Goal: Task Accomplishment & Management: Manage account settings

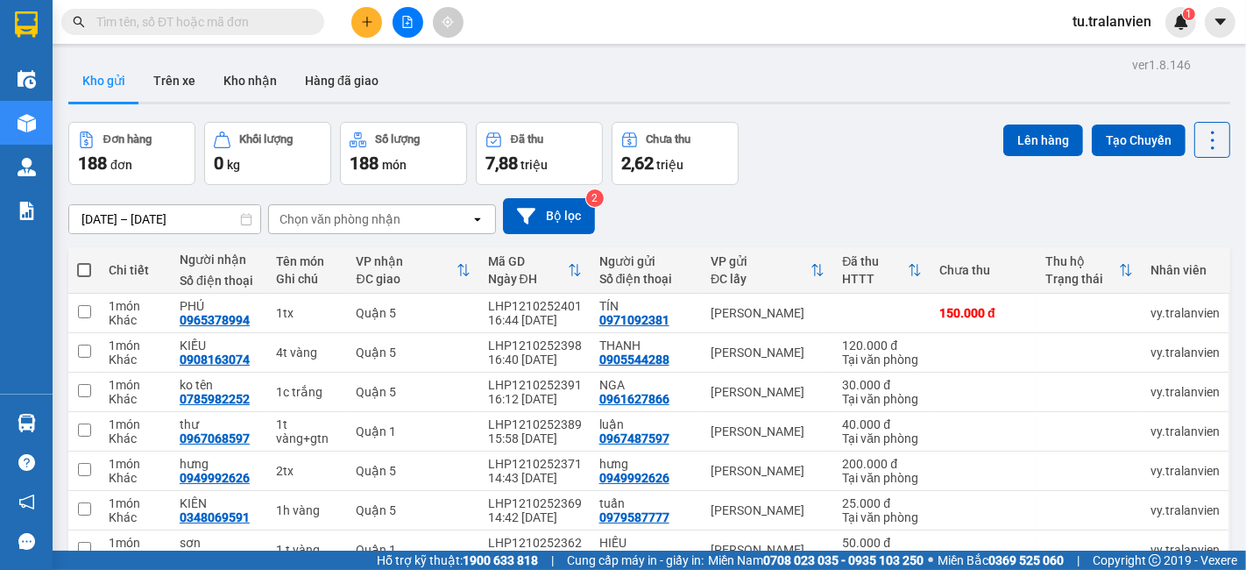
click at [216, 20] on input "text" at bounding box center [199, 21] width 207 height 19
paste input "Q51309252357"
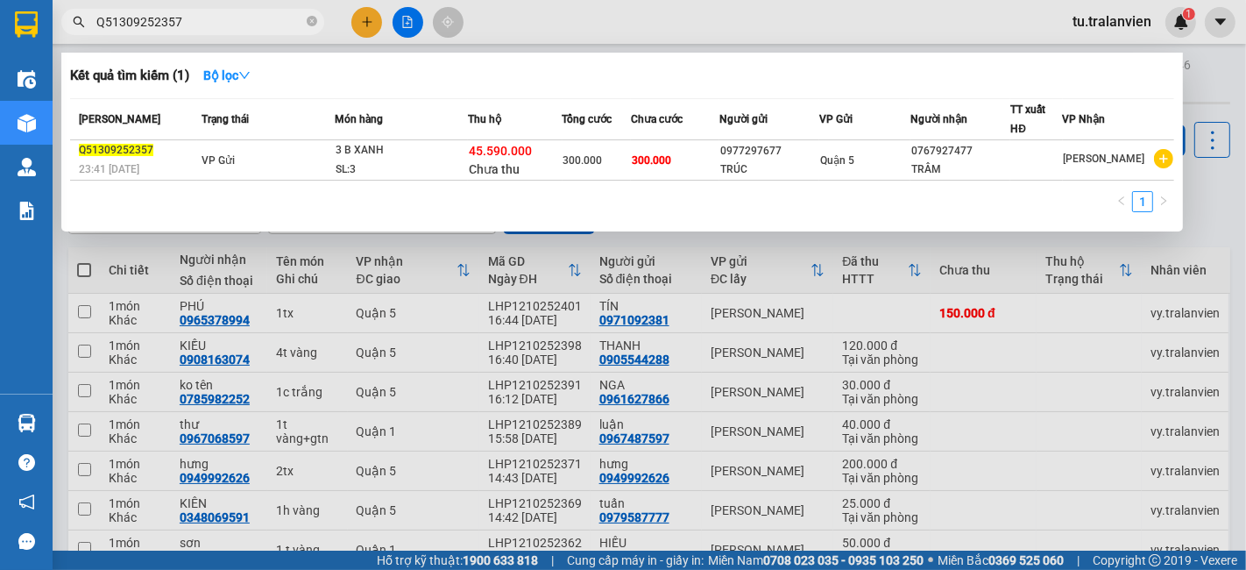
type input "Q51309252357"
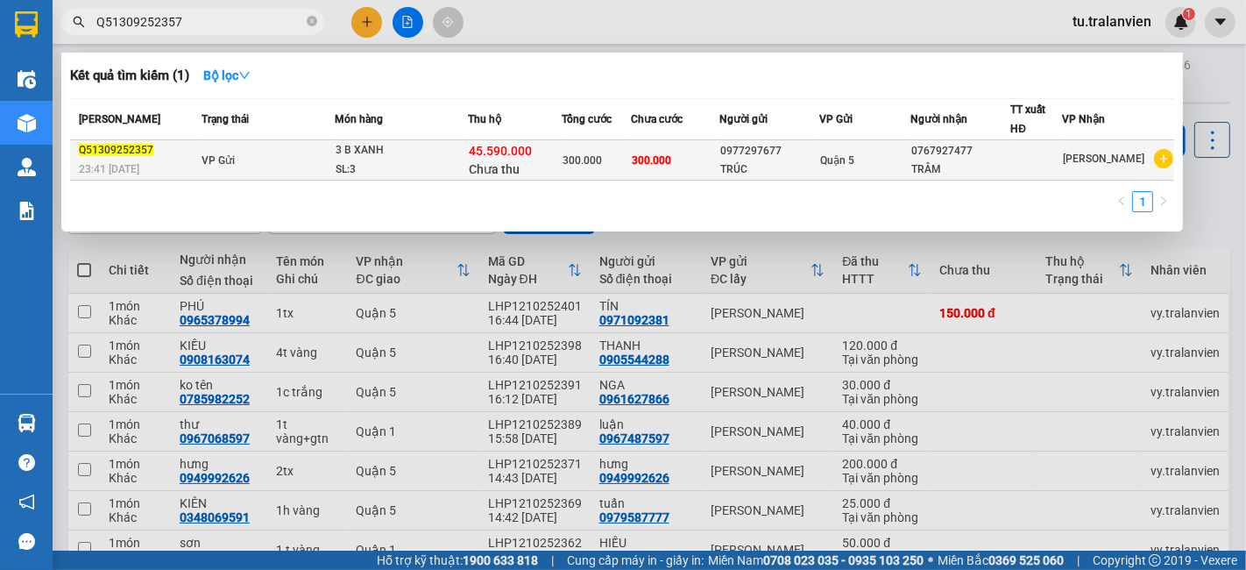
click at [443, 167] on div "SL: 3" at bounding box center [401, 169] width 131 height 19
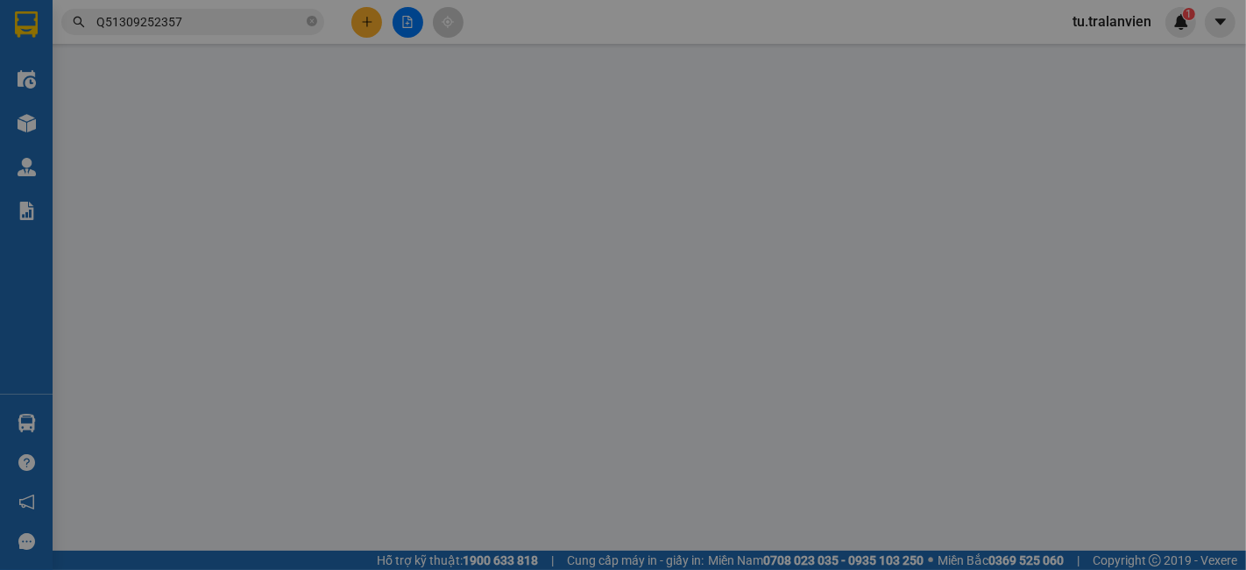
type input "0977297677"
type input "TRÚC"
type input "123456789"
type input "0767927477"
type input "TRÂM"
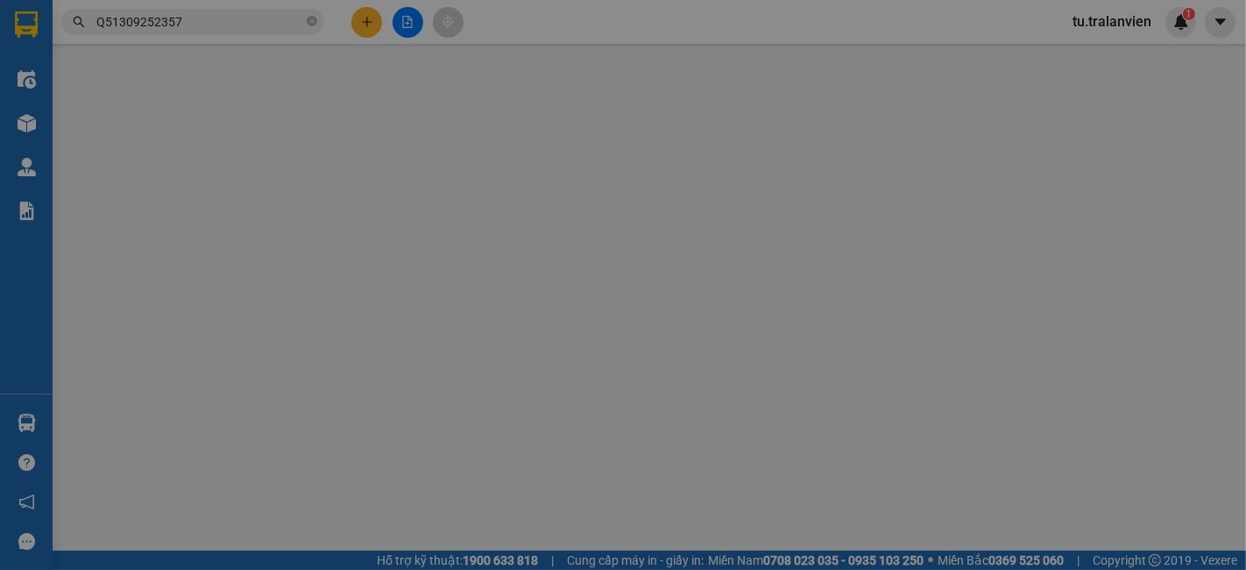
type input "45.590.000"
type input "300.000"
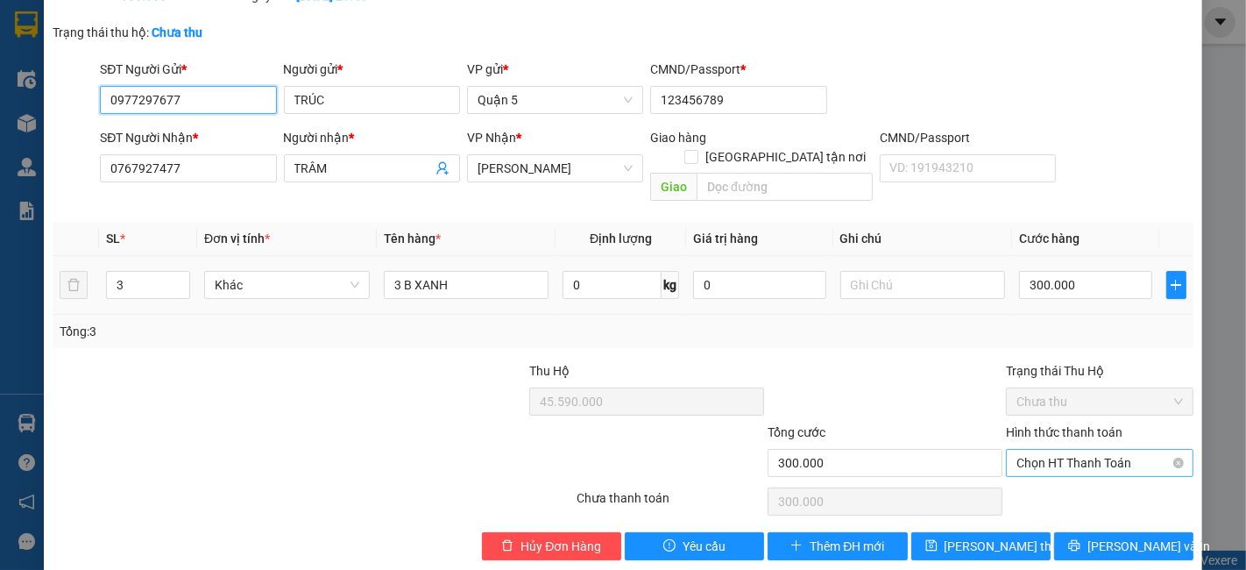
scroll to position [117, 0]
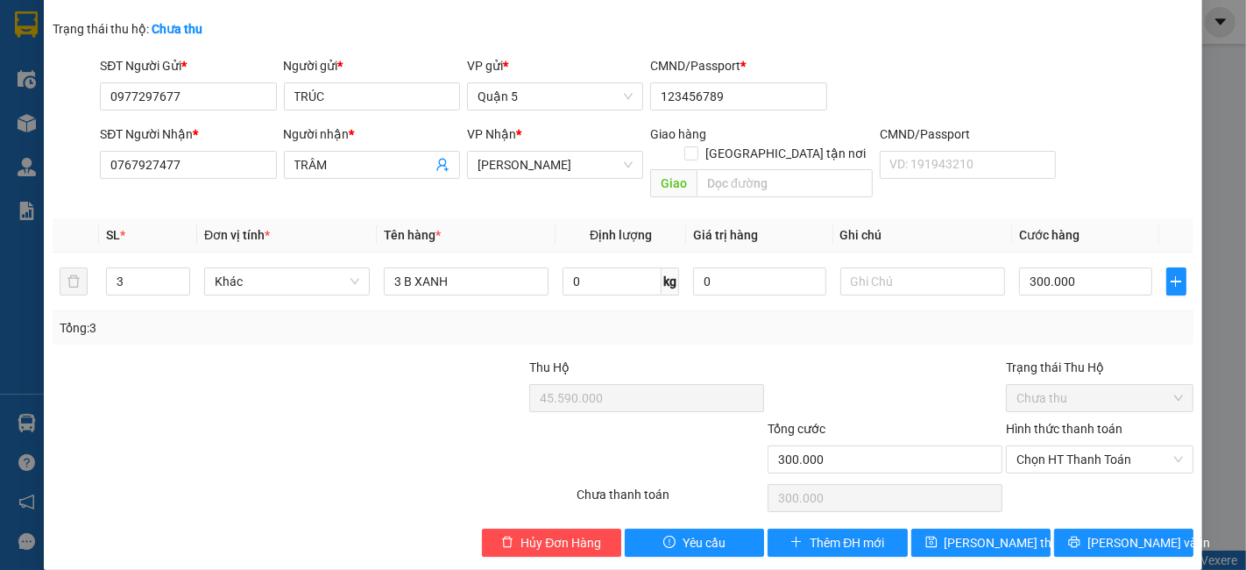
click at [1124, 539] on div "SỬA ĐƠN HÀNG Lịch sử Ảnh kiện hàng Yêu cầu xuất hóa đơn điện tử Total Paid Fee …" at bounding box center [623, 230] width 1159 height 678
click at [1119, 533] on span "Lưu và In" at bounding box center [1149, 542] width 123 height 19
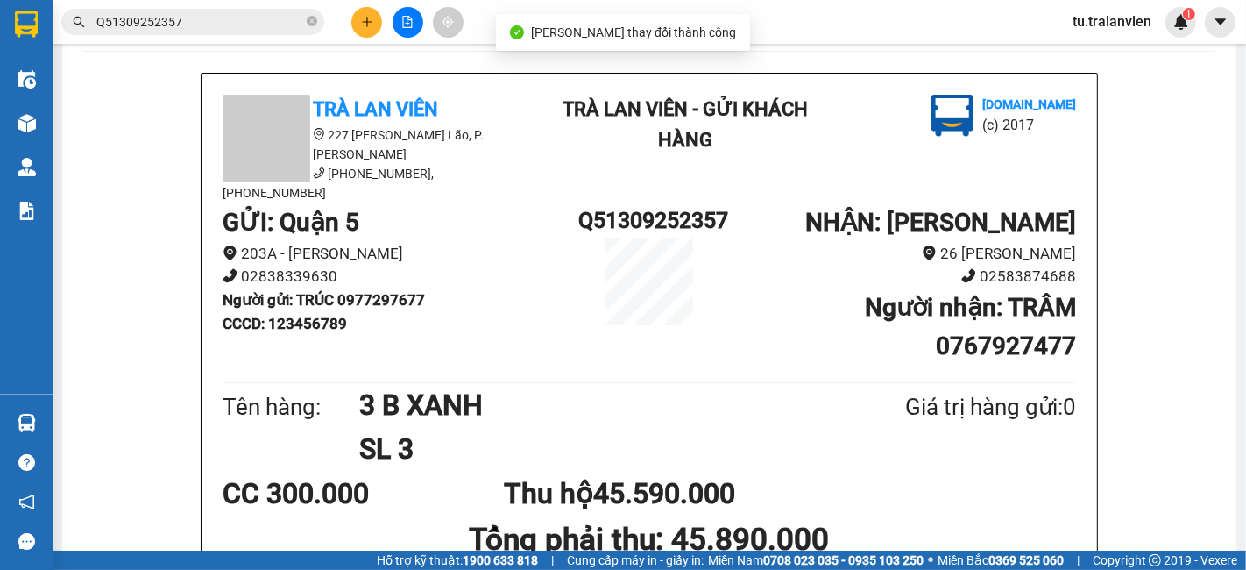
scroll to position [97, 0]
